Goal: Book appointment/travel/reservation

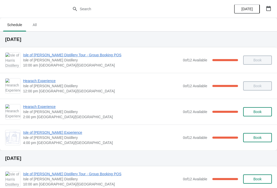
click at [35, 108] on span "Hearach Experience" at bounding box center [101, 106] width 157 height 5
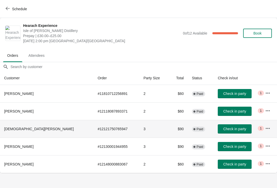
click at [224, 131] on button "Check in party" at bounding box center [235, 129] width 34 height 9
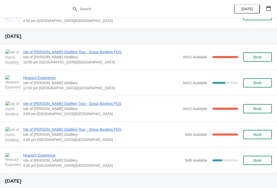
scroll to position [122, 0]
click at [259, 83] on span "Book" at bounding box center [257, 83] width 8 height 4
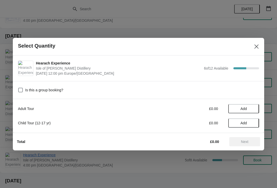
click at [250, 109] on span "Add" at bounding box center [244, 109] width 22 height 4
click at [253, 109] on icon at bounding box center [252, 108] width 5 height 5
click at [248, 142] on span "Next" at bounding box center [244, 142] width 7 height 4
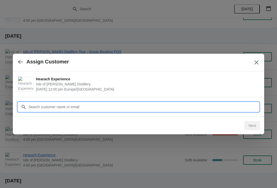
click at [133, 107] on input "Customer" at bounding box center [143, 106] width 231 height 9
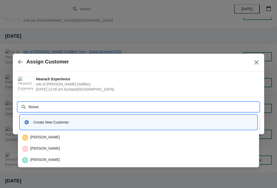
type input "Reineix"
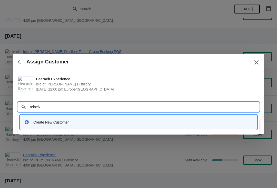
click at [108, 120] on div "Create New Customer" at bounding box center [142, 122] width 219 height 5
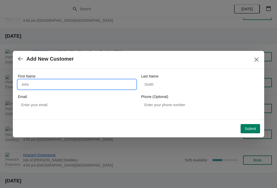
click at [107, 87] on input "First Name" at bounding box center [77, 84] width 118 height 9
type input "Jérôme"
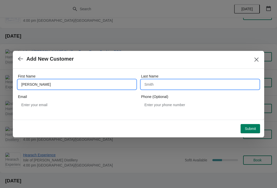
click at [200, 87] on input "Last Name" at bounding box center [200, 84] width 118 height 9
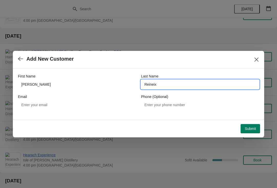
type input "Reineix"
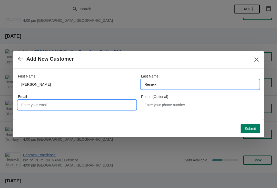
click at [34, 104] on input "Email" at bounding box center [77, 104] width 118 height 9
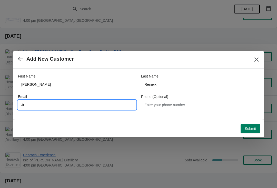
type input "J"
type input "jreineix@yahoo.fr"
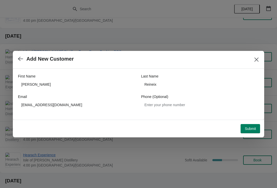
click at [251, 129] on span "Submit" at bounding box center [249, 129] width 11 height 4
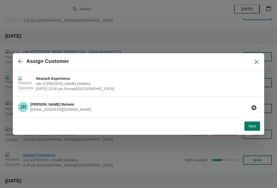
click at [252, 122] on button "Next" at bounding box center [252, 126] width 16 height 9
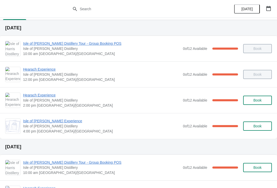
scroll to position [11, 0]
click at [58, 95] on span "Hearach Experience" at bounding box center [101, 95] width 157 height 5
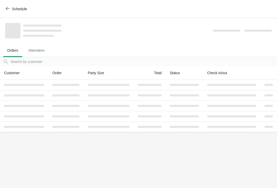
scroll to position [0, 0]
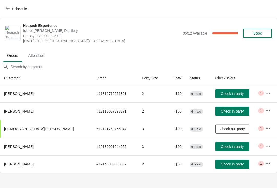
click at [226, 165] on span "Check in party" at bounding box center [232, 164] width 23 height 4
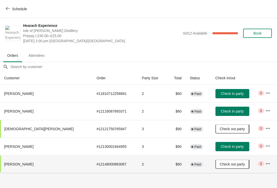
click at [218, 96] on button "Check in party" at bounding box center [232, 93] width 34 height 9
